Goal: Use online tool/utility: Utilize a website feature to perform a specific function

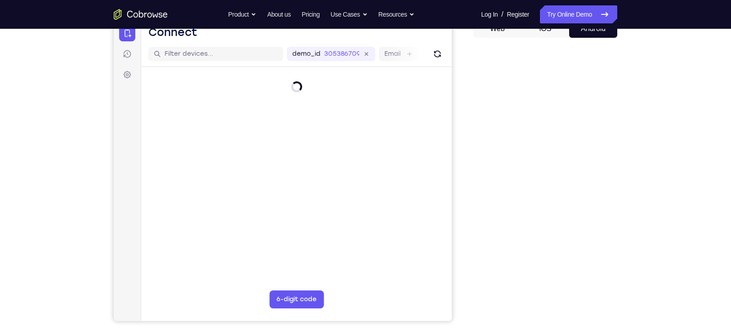
scroll to position [97, 0]
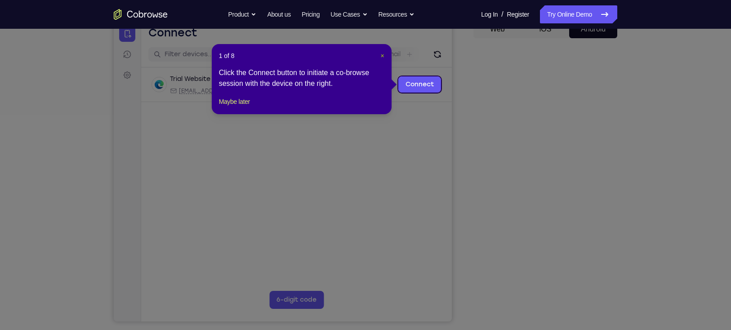
click at [383, 53] on span "×" at bounding box center [382, 55] width 4 height 7
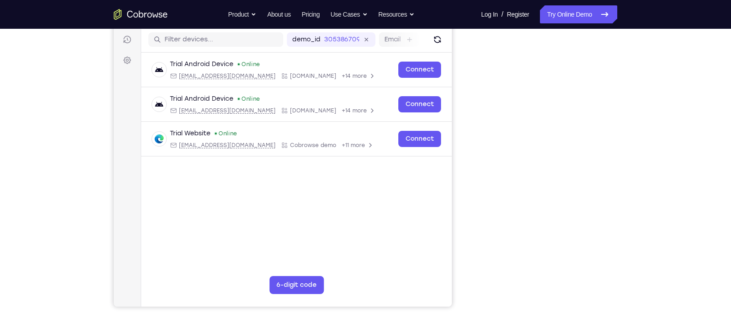
scroll to position [112, 0]
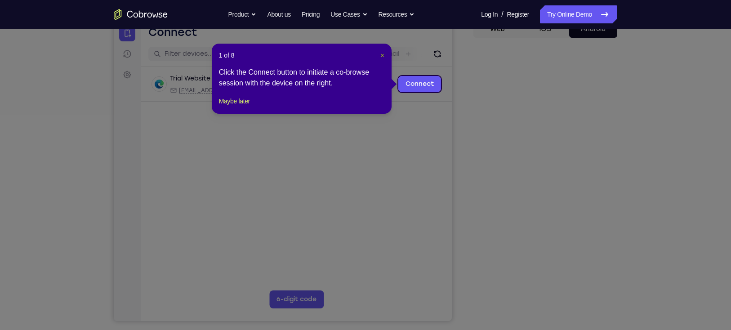
click at [380, 54] on span "×" at bounding box center [382, 55] width 4 height 7
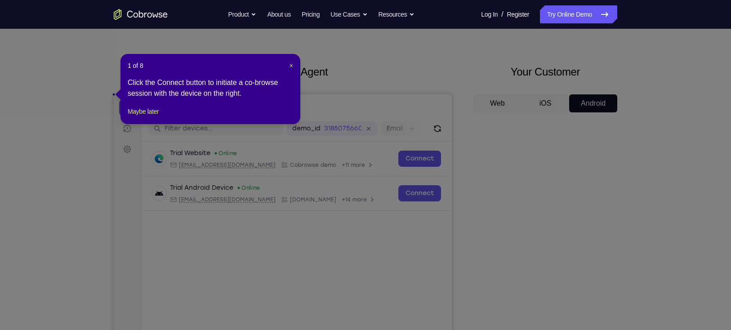
scroll to position [22, 0]
click at [292, 68] on span "×" at bounding box center [291, 66] width 4 height 7
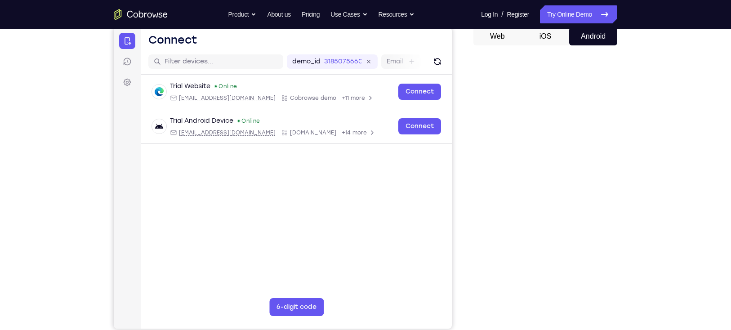
scroll to position [90, 0]
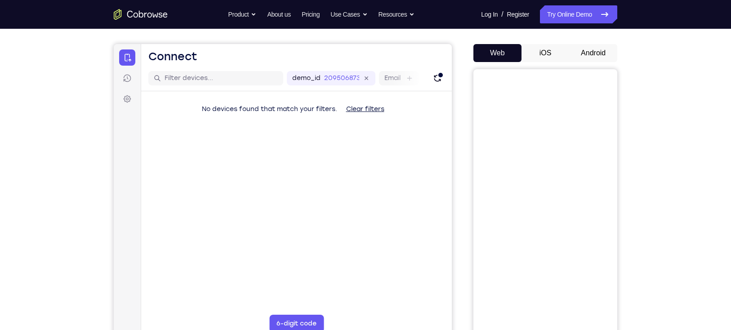
click at [550, 47] on button "iOS" at bounding box center [545, 53] width 48 height 18
click at [504, 56] on button "Web" at bounding box center [497, 53] width 48 height 18
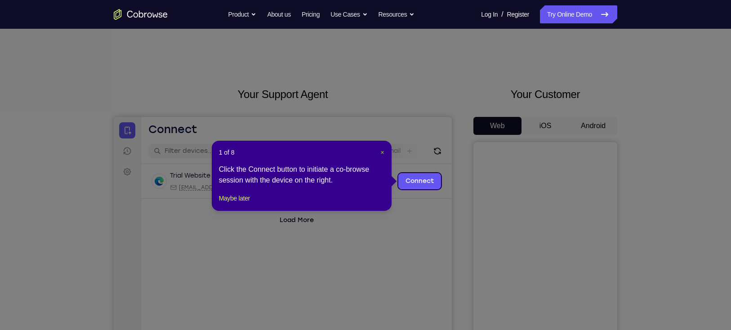
click at [380, 149] on span "×" at bounding box center [382, 152] width 4 height 7
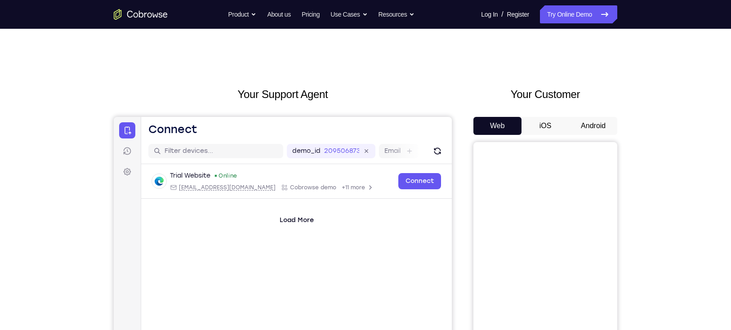
click at [584, 123] on button "Android" at bounding box center [593, 126] width 48 height 18
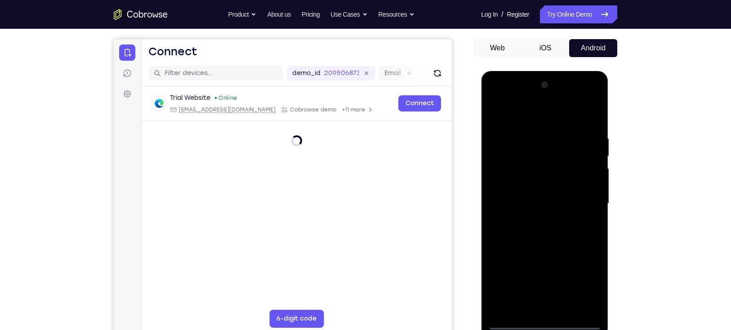
click at [544, 320] on div at bounding box center [544, 204] width 113 height 252
click at [584, 276] on div at bounding box center [544, 204] width 113 height 252
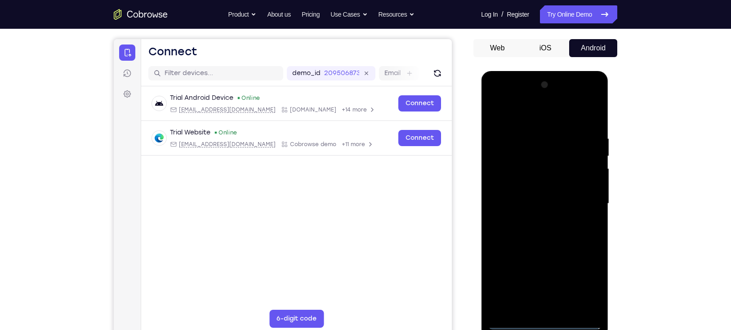
click at [584, 276] on div at bounding box center [544, 204] width 113 height 252
click at [524, 111] on div at bounding box center [544, 204] width 113 height 252
click at [583, 198] on div at bounding box center [544, 204] width 113 height 252
click at [534, 218] on div at bounding box center [544, 204] width 113 height 252
click at [539, 191] on div at bounding box center [544, 204] width 113 height 252
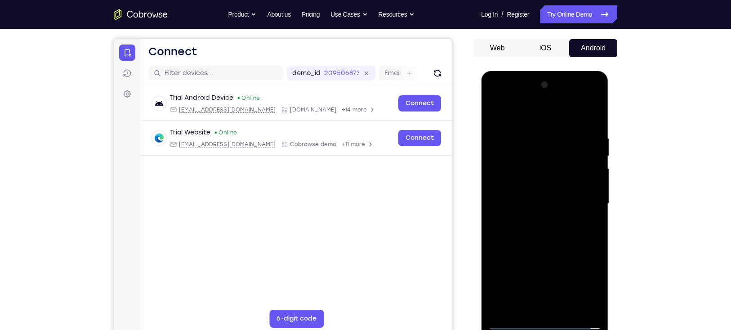
click at [537, 204] on div at bounding box center [544, 204] width 113 height 252
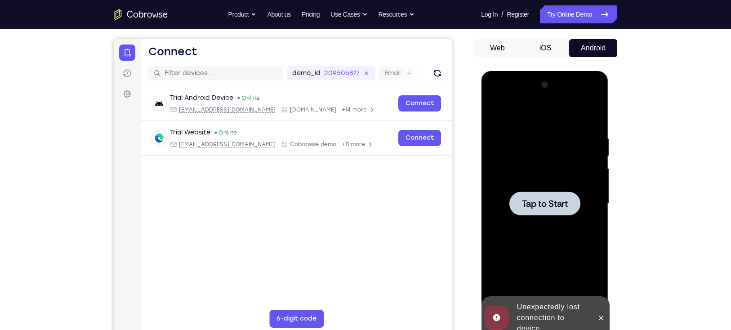
click at [537, 204] on span "Tap to Start" at bounding box center [544, 203] width 46 height 9
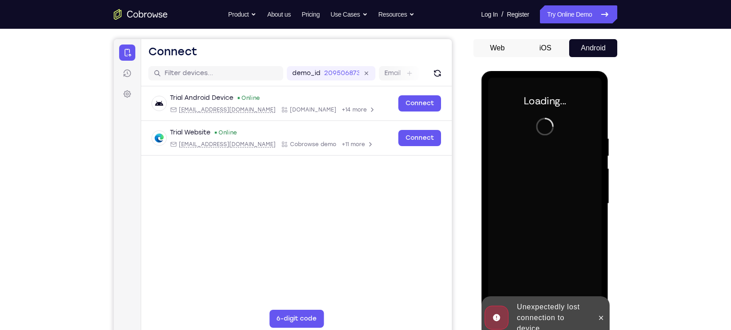
click at [542, 45] on button "iOS" at bounding box center [545, 48] width 48 height 18
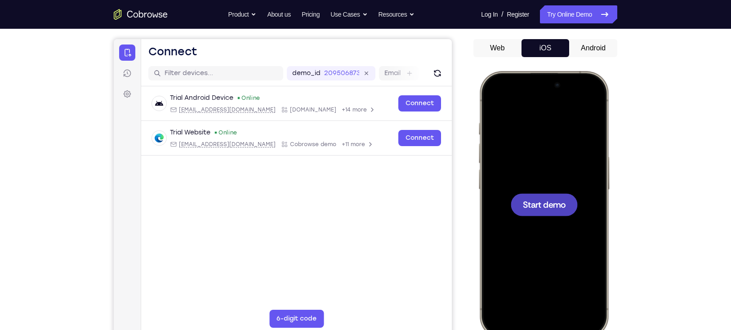
click at [547, 190] on div at bounding box center [544, 204] width 118 height 257
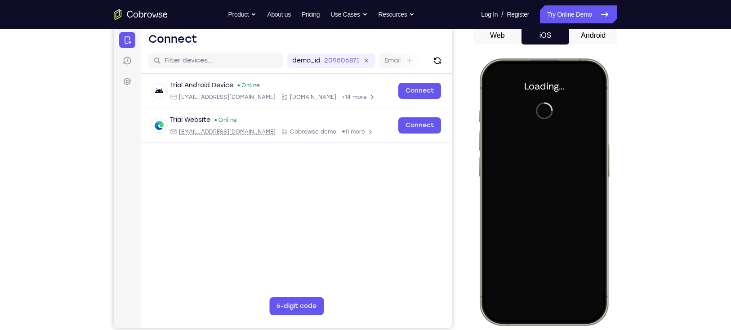
scroll to position [91, 0]
click at [556, 188] on div at bounding box center [544, 191] width 118 height 257
drag, startPoint x: 556, startPoint y: 188, endPoint x: 149, endPoint y: -70, distance: 481.4
click at [478, 58] on html "Online web based iOS Simulators and Android Emulators. Run iPhone, iPad, Mobile…" at bounding box center [545, 193] width 135 height 270
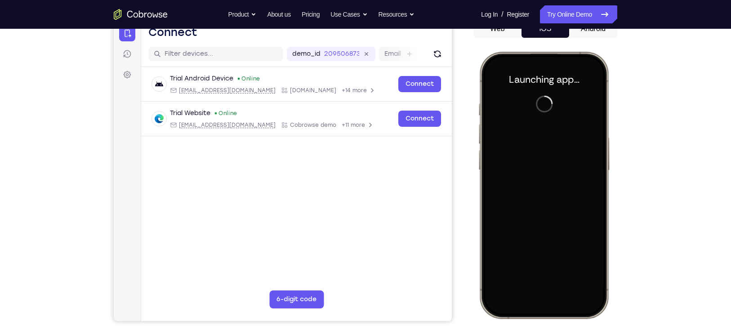
scroll to position [98, 0]
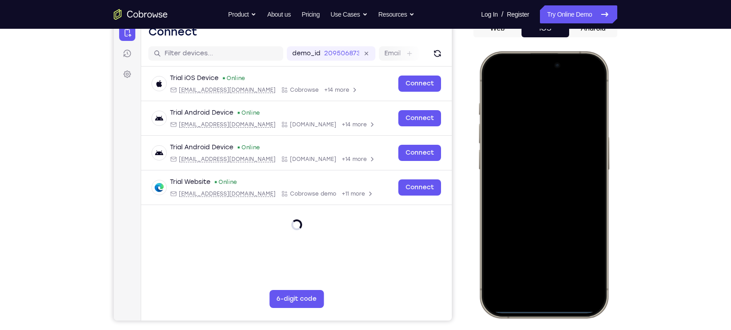
drag, startPoint x: 539, startPoint y: 312, endPoint x: 573, endPoint y: 126, distance: 188.7
click at [573, 126] on div at bounding box center [544, 184] width 118 height 257
drag, startPoint x: 534, startPoint y: 309, endPoint x: 564, endPoint y: 55, distance: 255.3
click at [564, 55] on div at bounding box center [544, 184] width 132 height 267
click at [590, 310] on div at bounding box center [544, 184] width 118 height 257
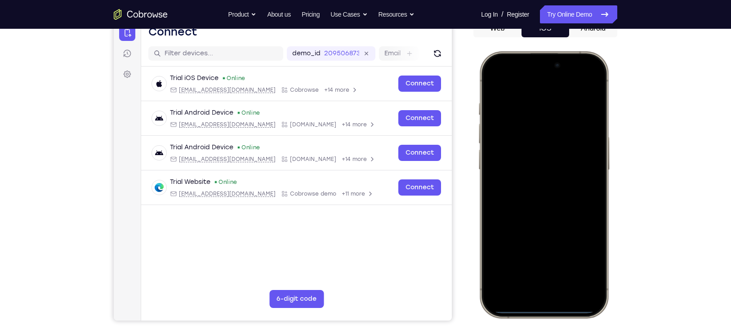
click at [590, 310] on div at bounding box center [544, 184] width 118 height 257
click at [607, 163] on div at bounding box center [544, 184] width 132 height 267
click at [585, 32] on button "Android" at bounding box center [593, 28] width 48 height 18
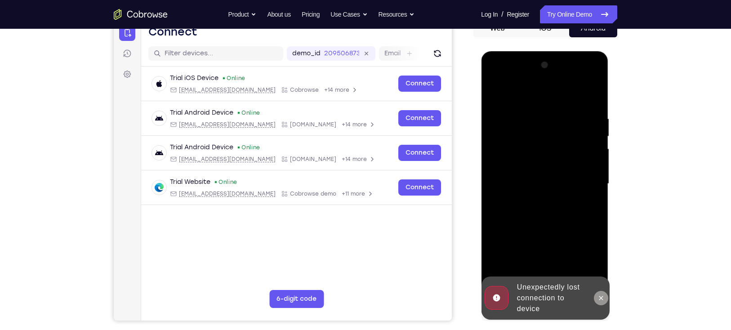
click at [601, 295] on icon at bounding box center [600, 297] width 7 height 7
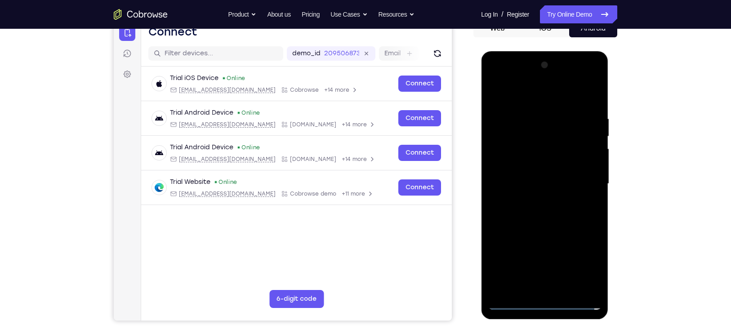
click at [548, 304] on div at bounding box center [544, 184] width 113 height 252
click at [588, 266] on div at bounding box center [544, 184] width 113 height 252
click at [543, 102] on div at bounding box center [544, 184] width 113 height 252
click at [539, 98] on div at bounding box center [544, 184] width 113 height 252
click at [587, 178] on div at bounding box center [544, 184] width 113 height 252
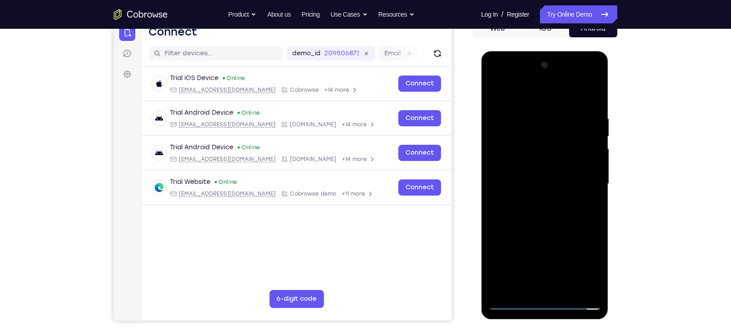
click at [544, 276] on div at bounding box center [544, 184] width 113 height 252
click at [534, 200] on div at bounding box center [544, 184] width 113 height 252
click at [544, 177] on div at bounding box center [544, 184] width 113 height 252
click at [565, 176] on div at bounding box center [544, 184] width 113 height 252
click at [580, 188] on div at bounding box center [544, 184] width 113 height 252
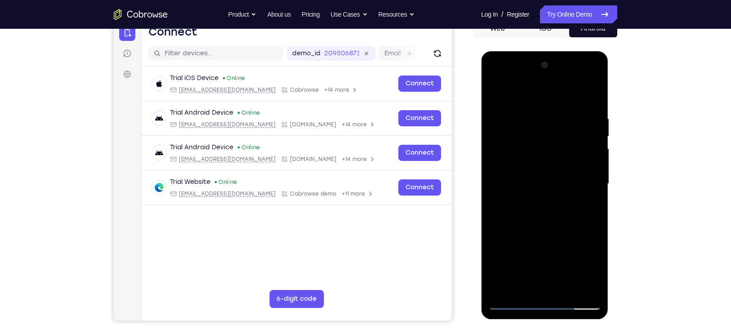
click at [551, 185] on div at bounding box center [544, 184] width 113 height 252
click at [543, 212] on div at bounding box center [544, 184] width 113 height 252
click at [540, 223] on div at bounding box center [544, 184] width 113 height 252
click at [564, 290] on div at bounding box center [544, 184] width 113 height 252
click at [543, 233] on div at bounding box center [544, 184] width 113 height 252
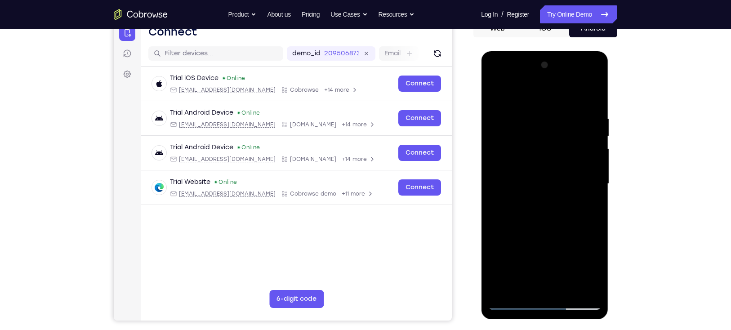
click at [547, 177] on div at bounding box center [544, 184] width 113 height 252
